Goal: Information Seeking & Learning: Learn about a topic

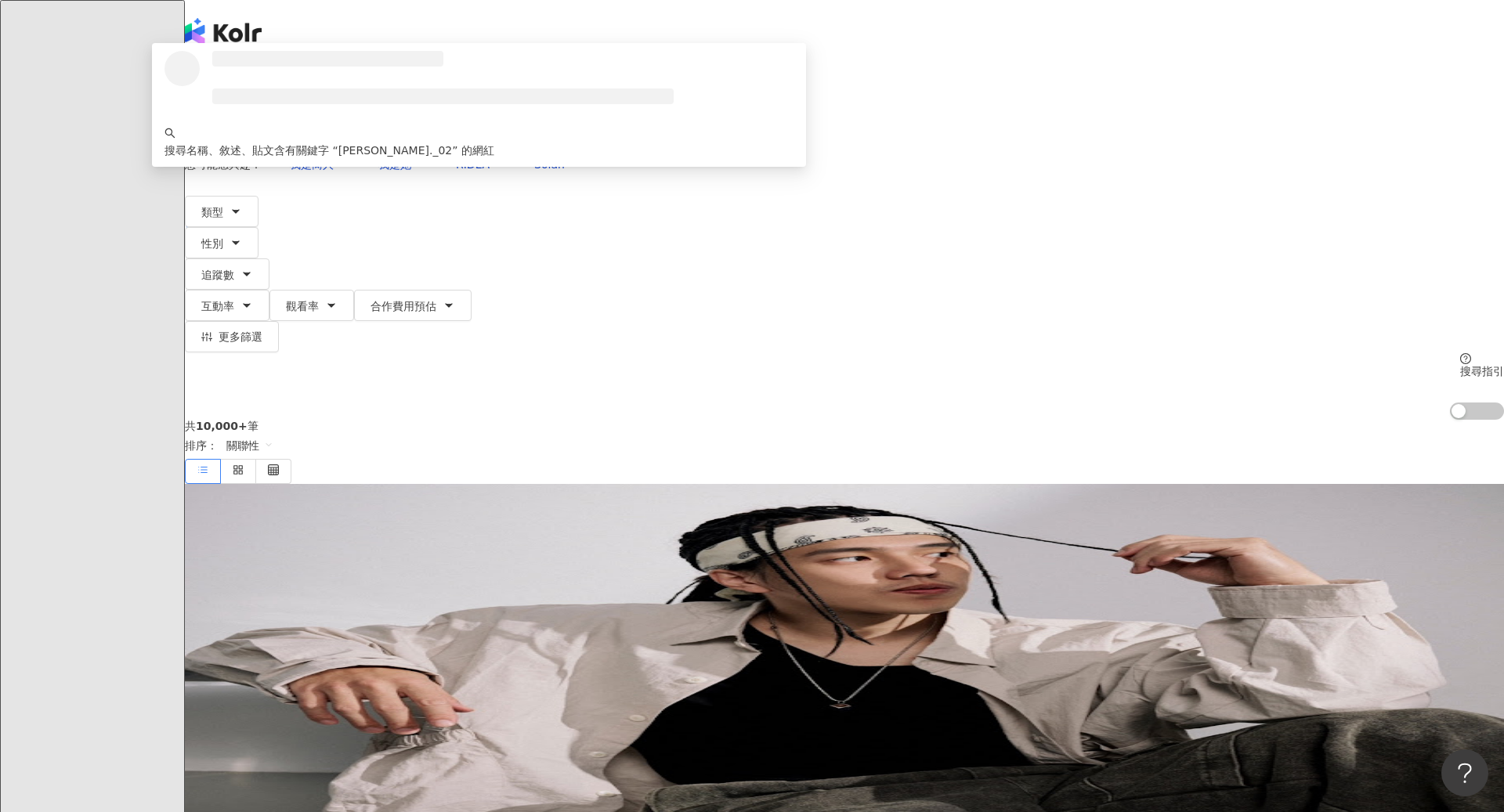
type input "**********"
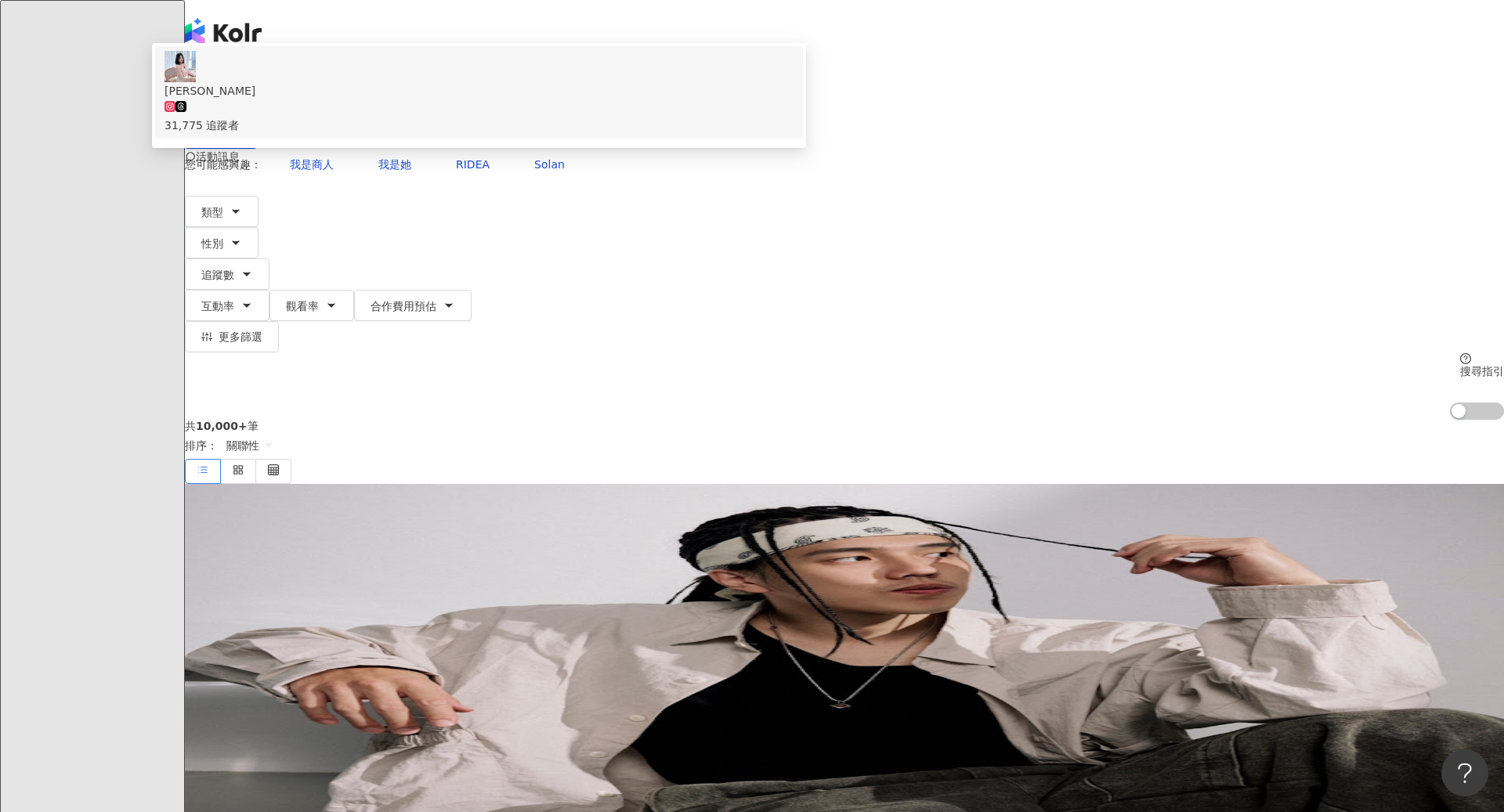
click at [624, 122] on div "[PERSON_NAME] 31,775 追蹤者" at bounding box center [479, 92] width 629 height 83
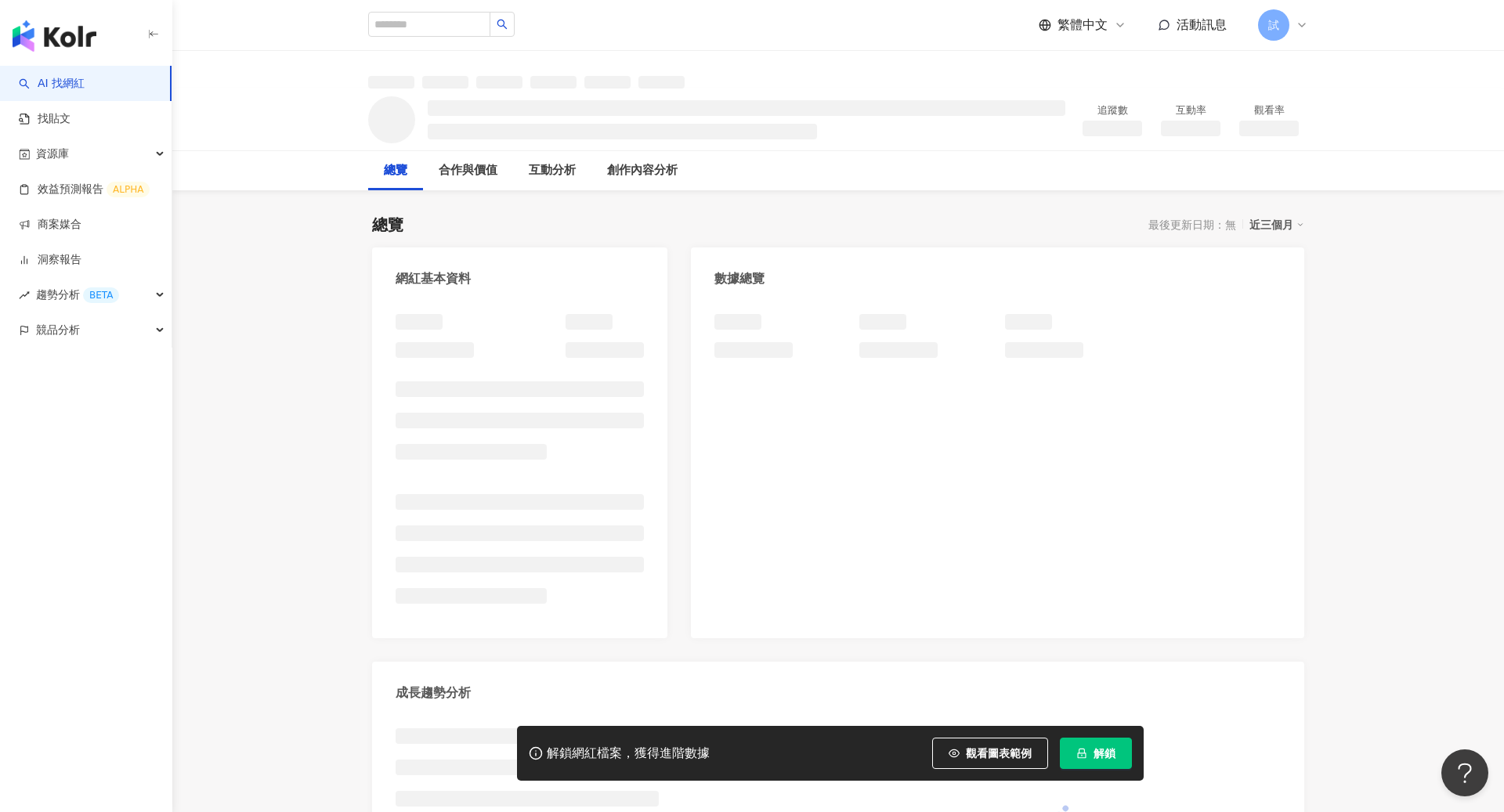
click at [1097, 757] on span "解鎖" at bounding box center [1104, 753] width 22 height 13
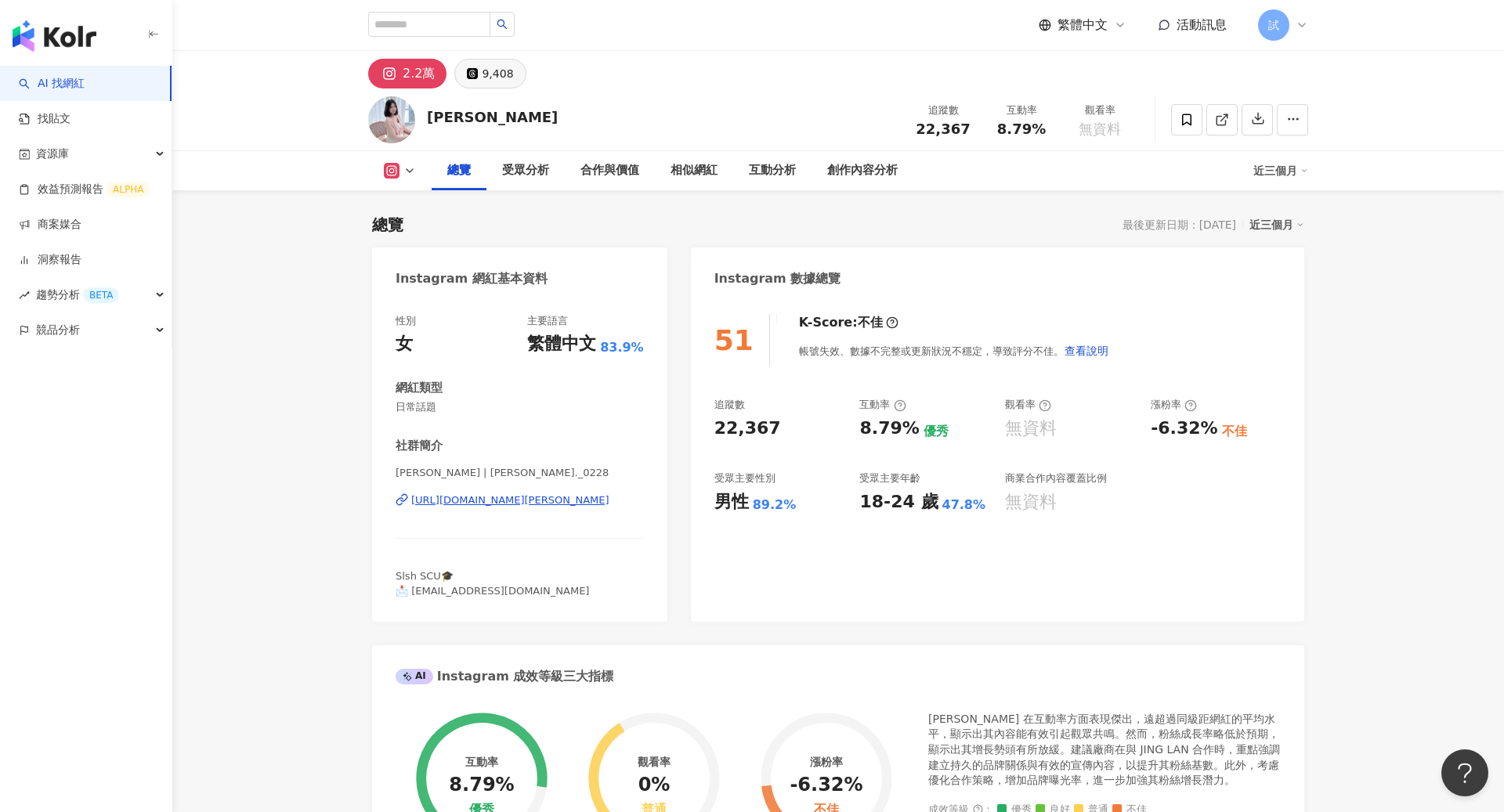
click at [494, 78] on div "9,408" at bounding box center [497, 73] width 31 height 22
